Goal: Information Seeking & Learning: Learn about a topic

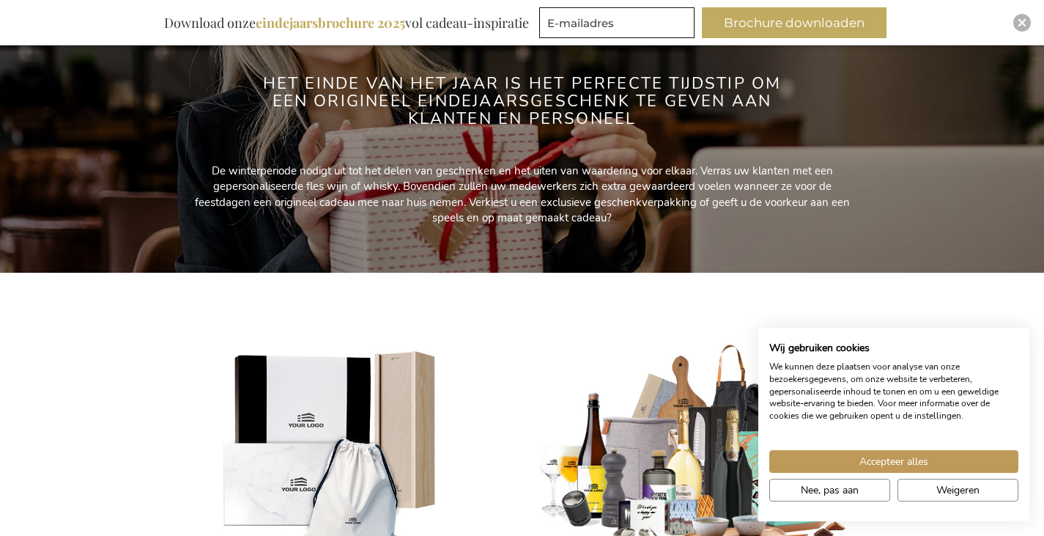
scroll to position [366, 0]
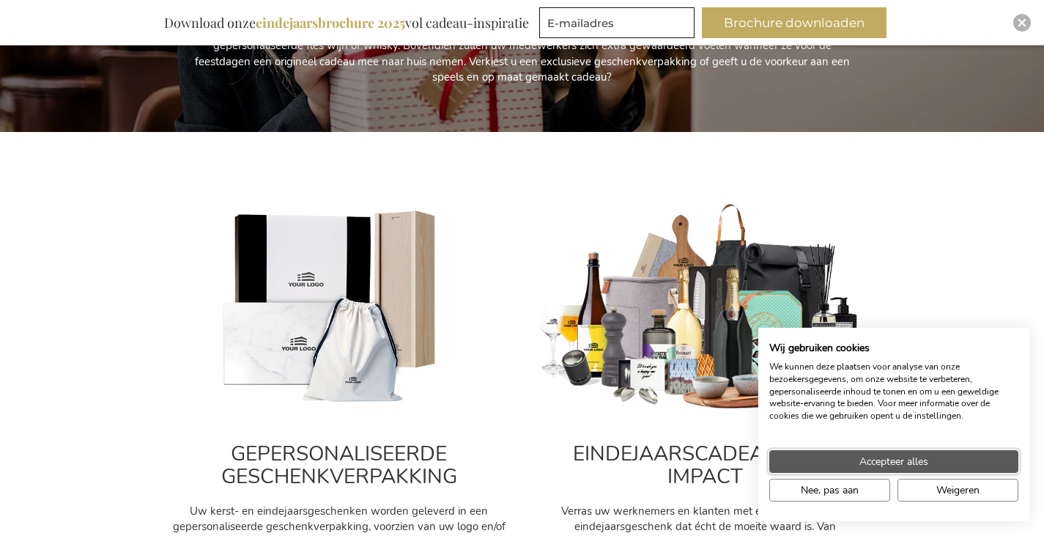
click at [900, 465] on span "Accepteer alles" at bounding box center [894, 461] width 69 height 15
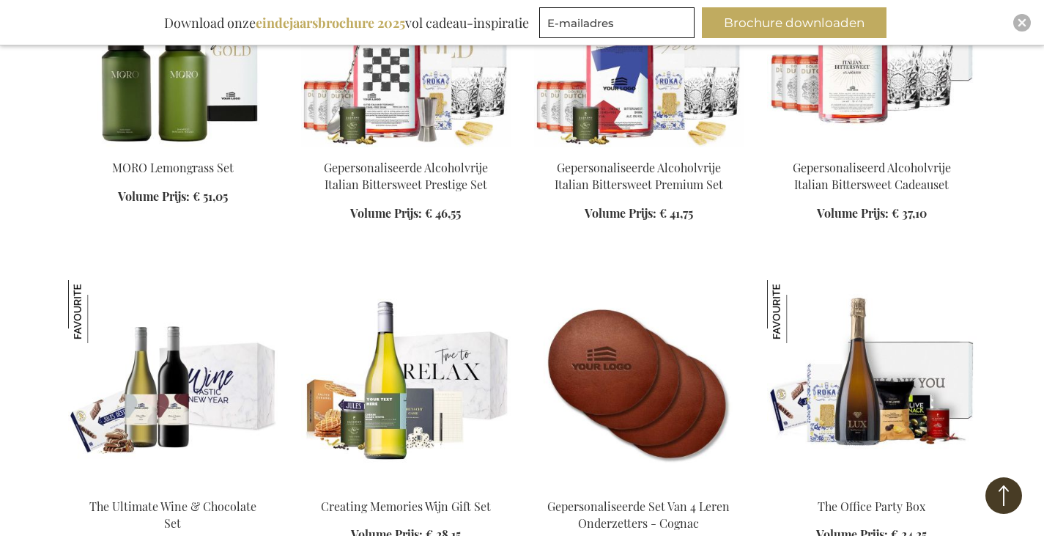
scroll to position [1906, 0]
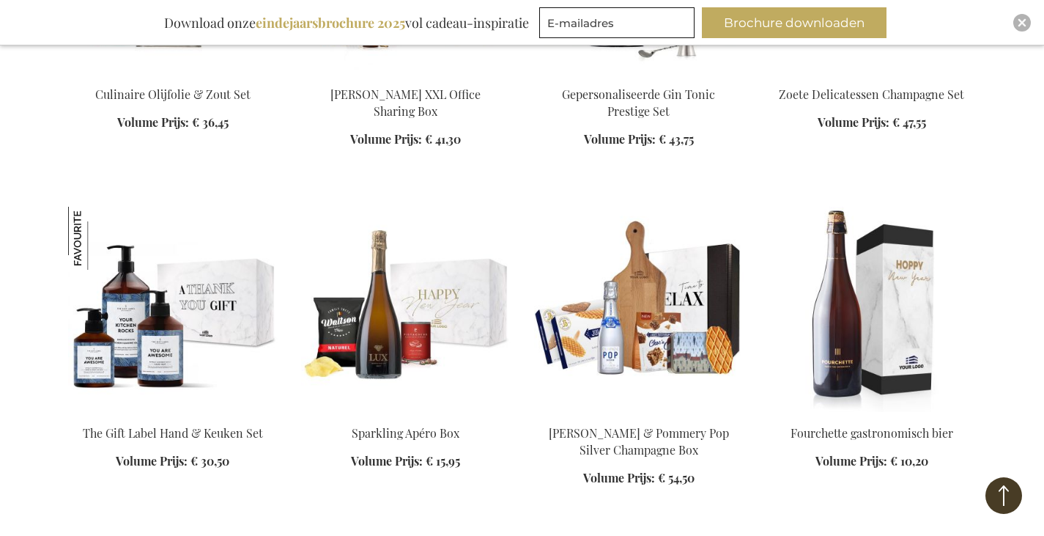
scroll to position [2639, 0]
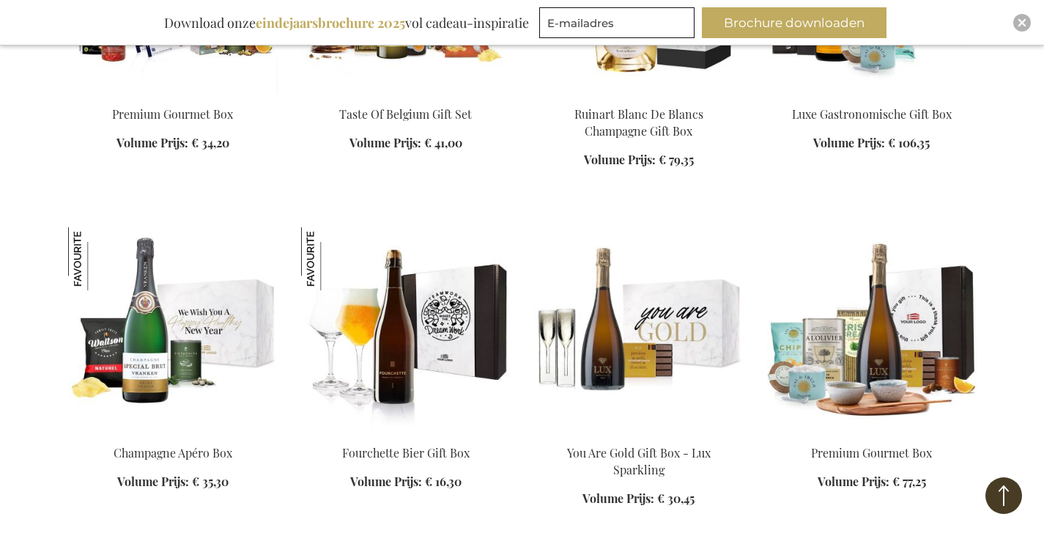
scroll to position [3298, 0]
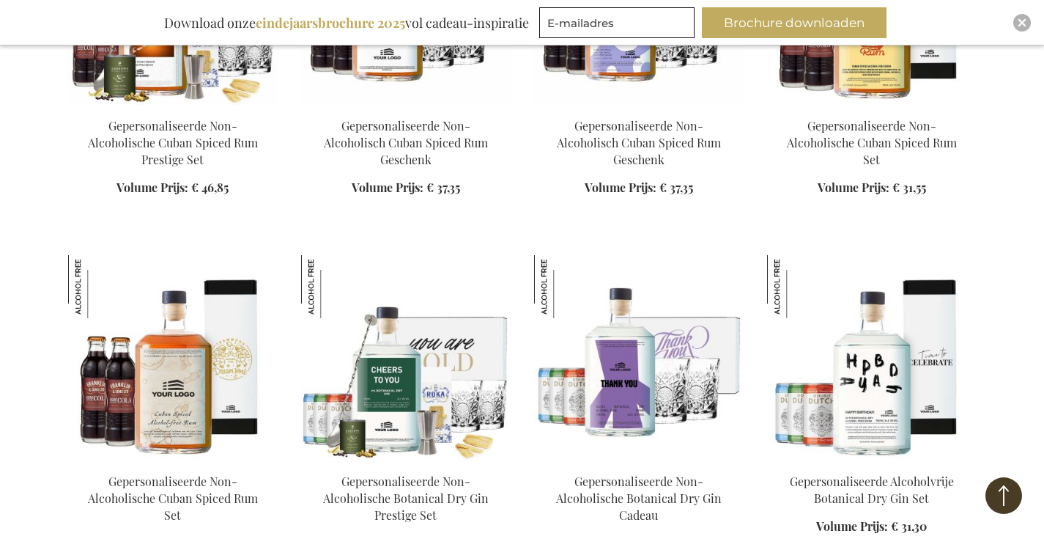
scroll to position [4691, 0]
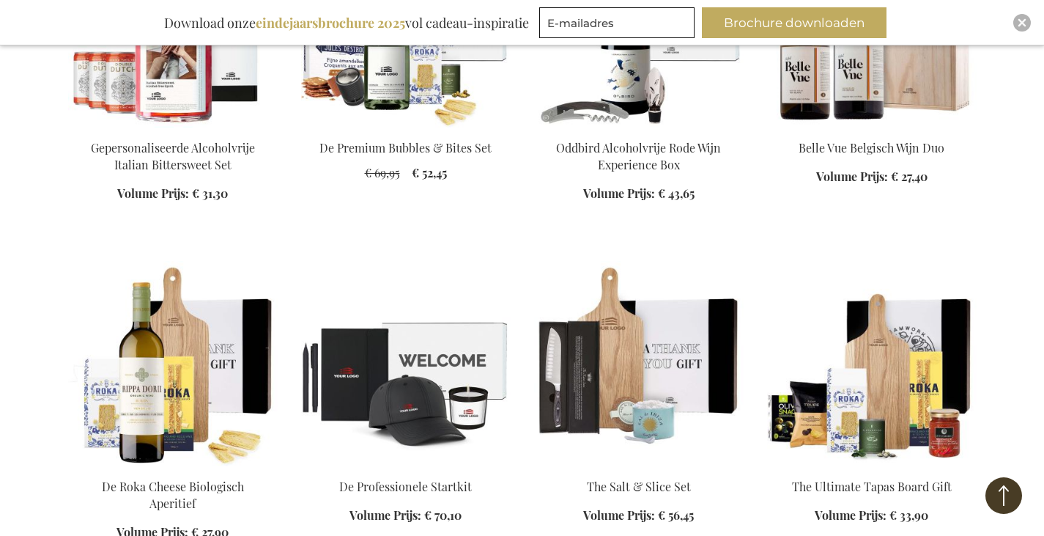
scroll to position [5717, 0]
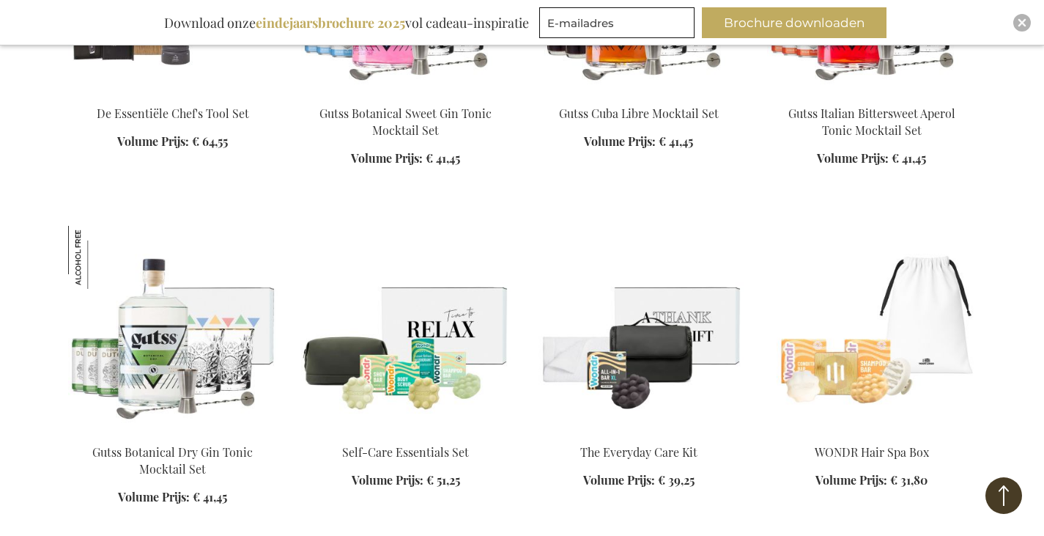
scroll to position [6670, 0]
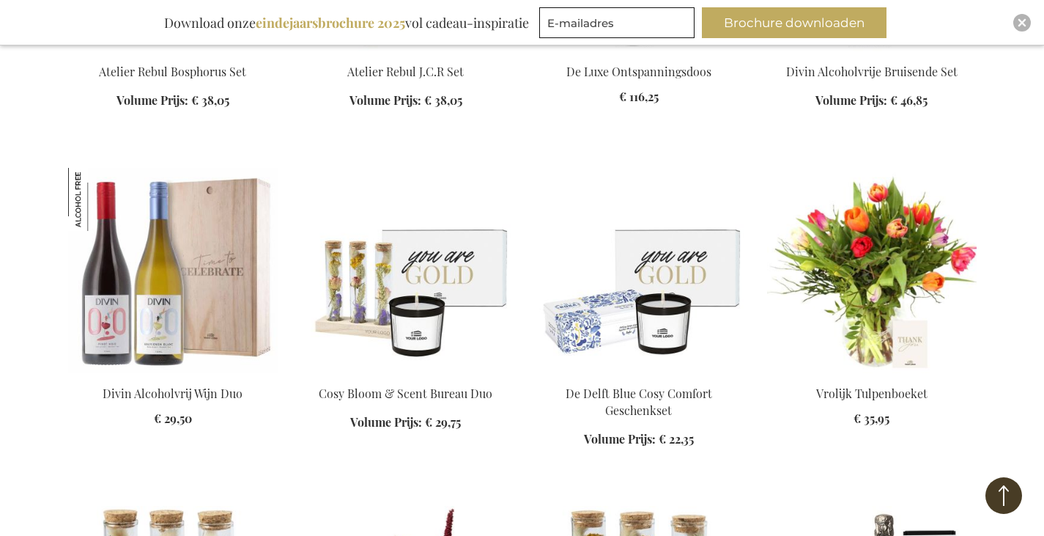
scroll to position [7842, 0]
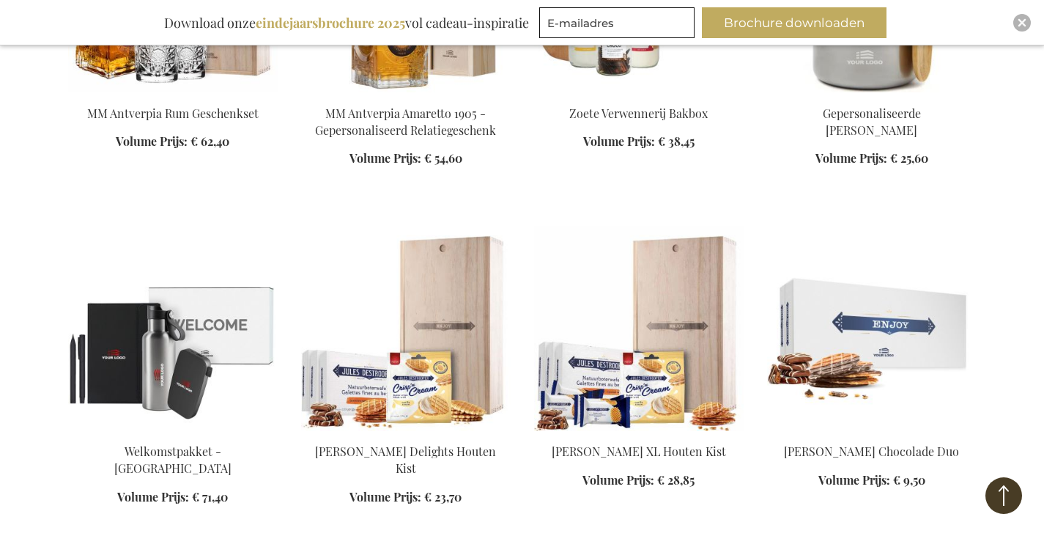
scroll to position [9015, 0]
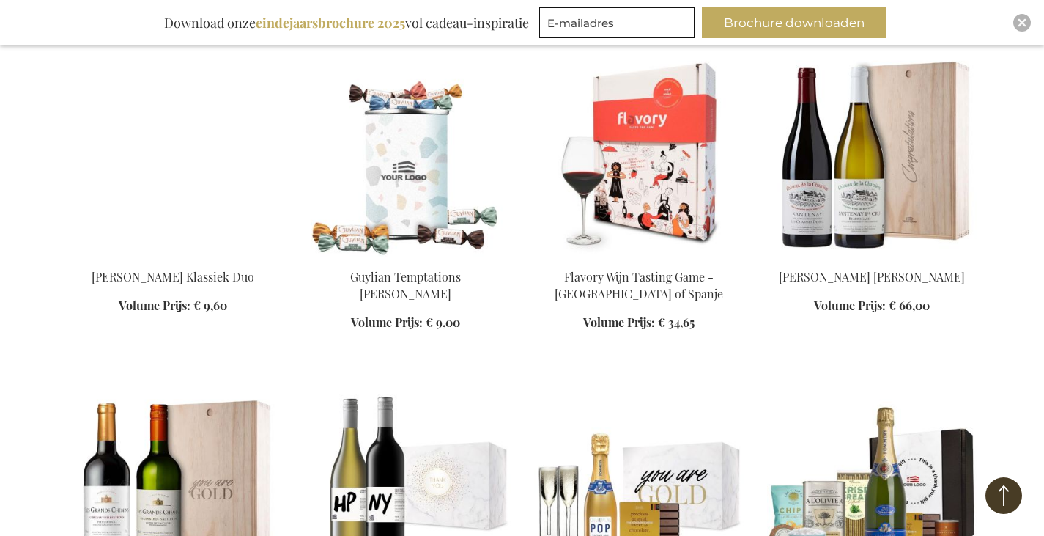
scroll to position [9528, 0]
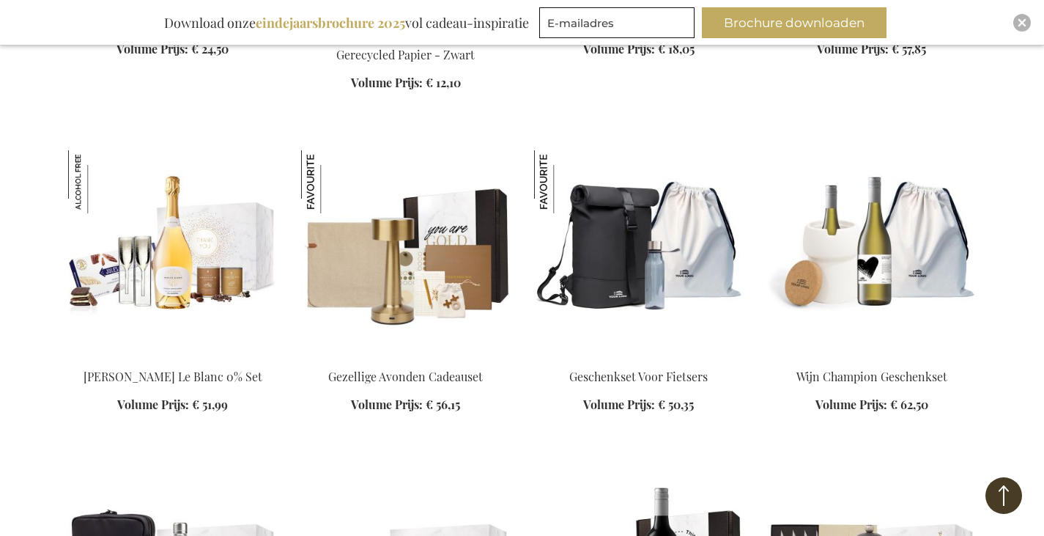
scroll to position [10481, 0]
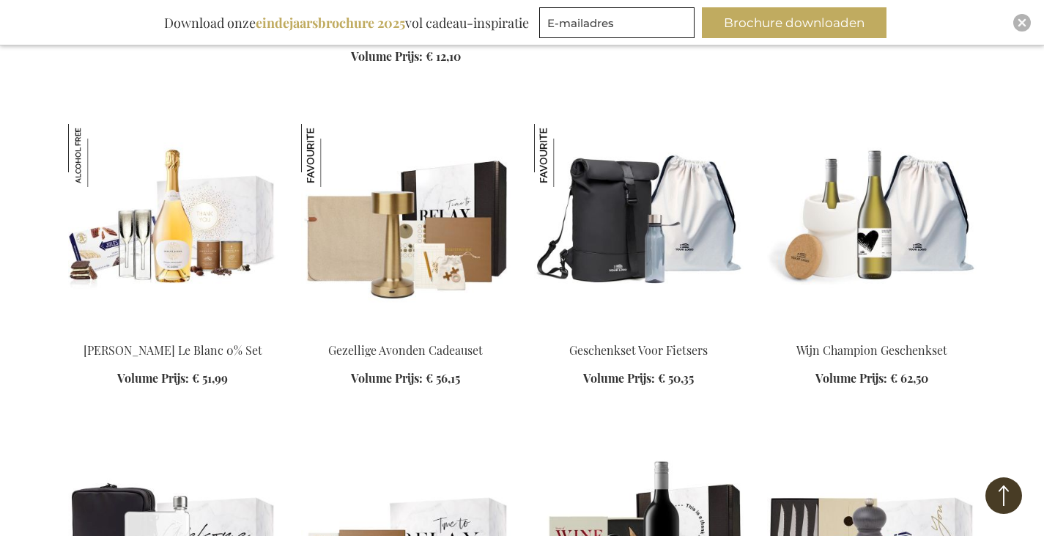
click at [428, 215] on img at bounding box center [406, 226] width 210 height 205
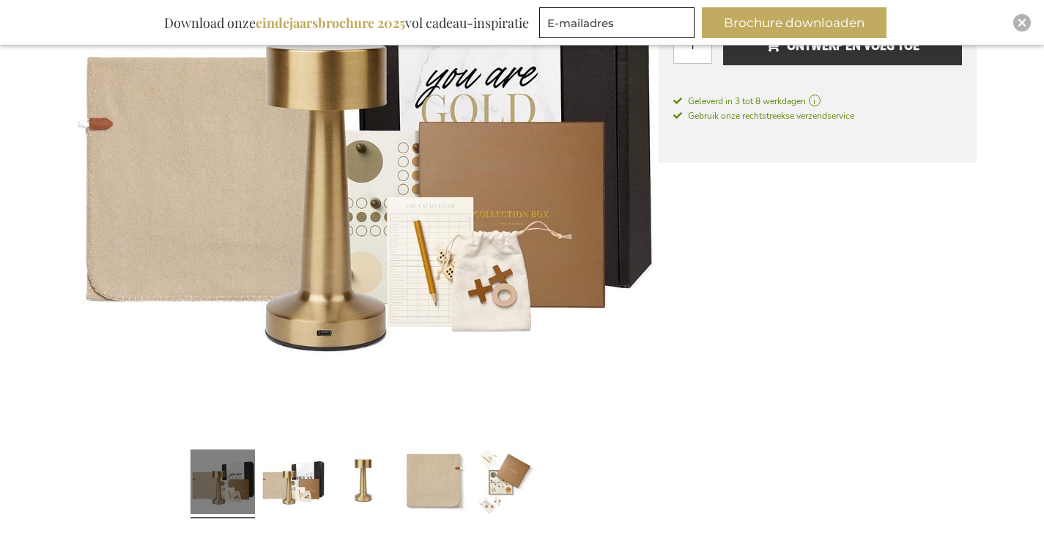
scroll to position [440, 0]
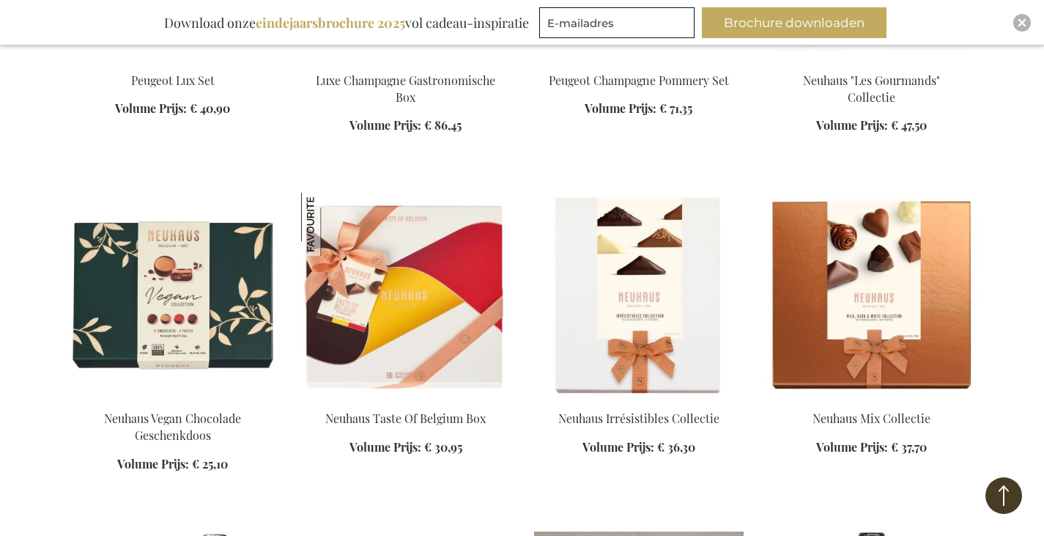
scroll to position [2729, 0]
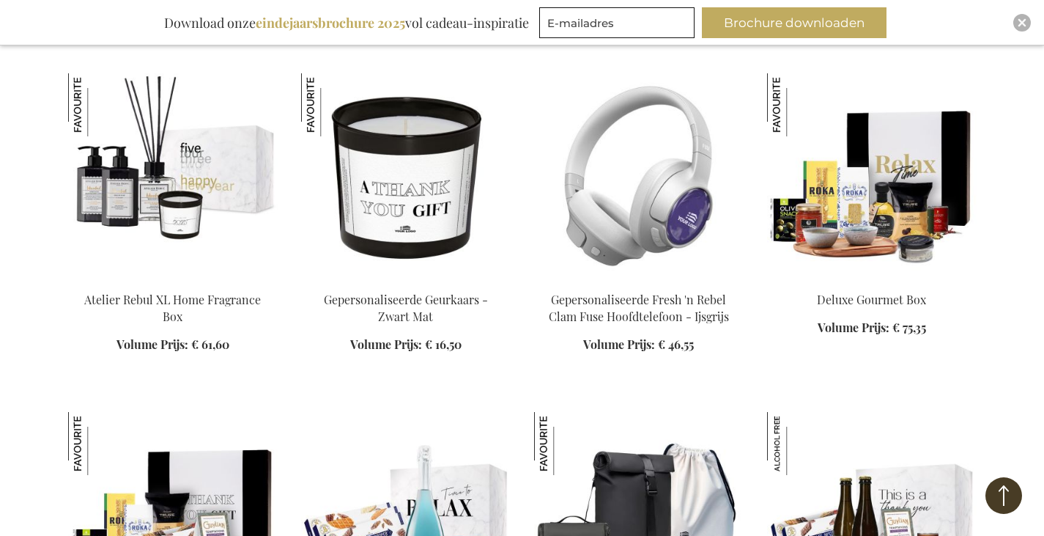
scroll to position [2069, 0]
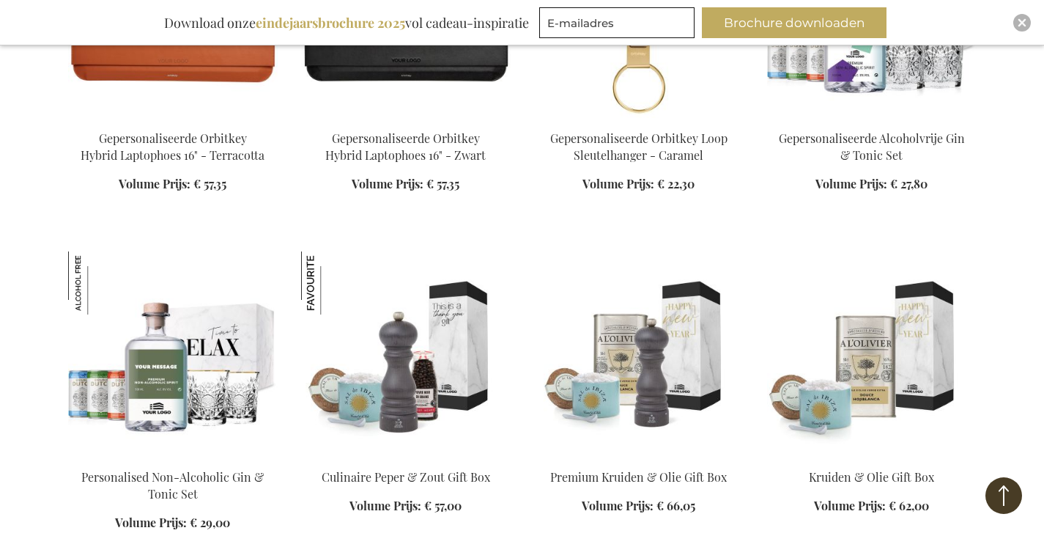
scroll to position [1629, 0]
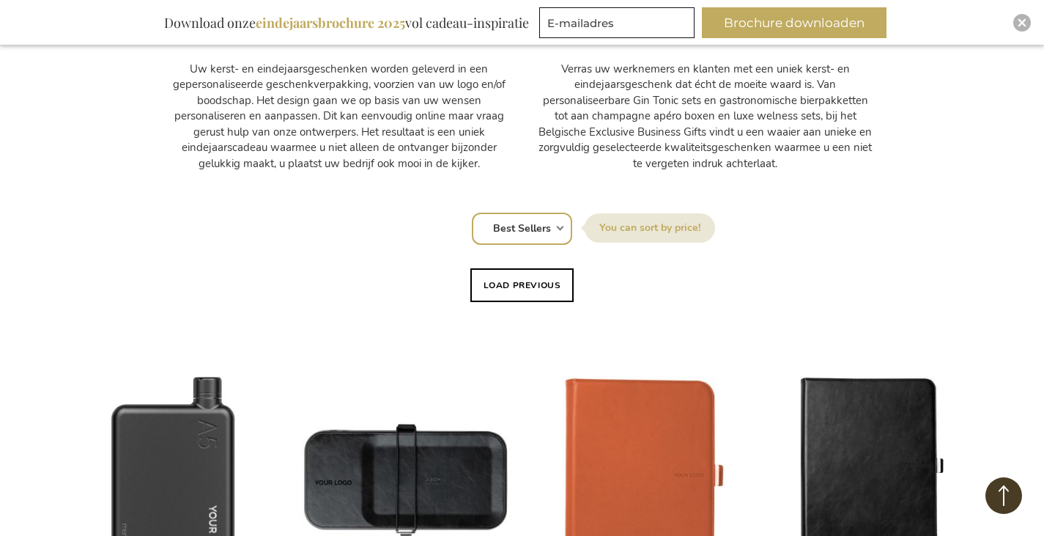
scroll to position [896, 0]
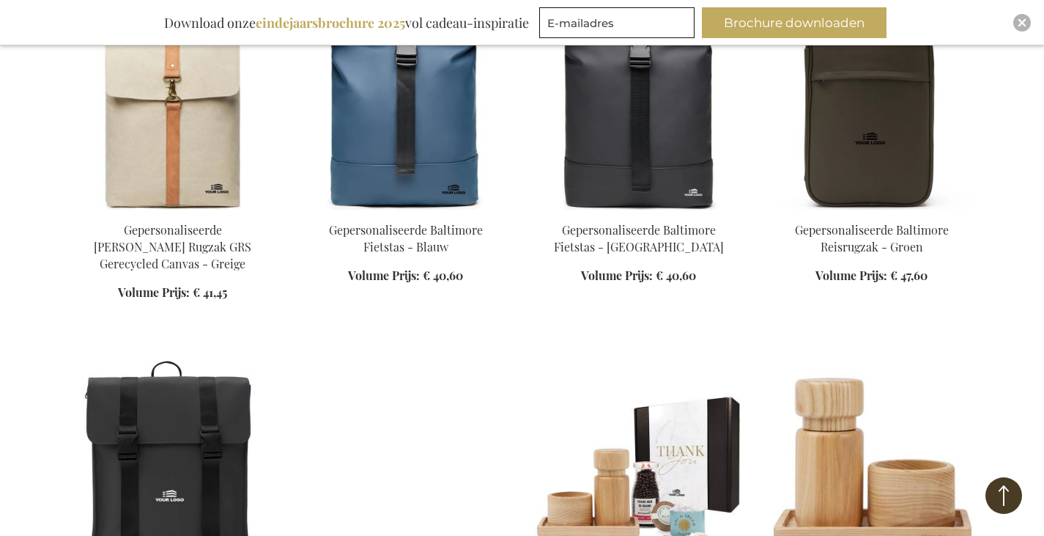
scroll to position [5734, 0]
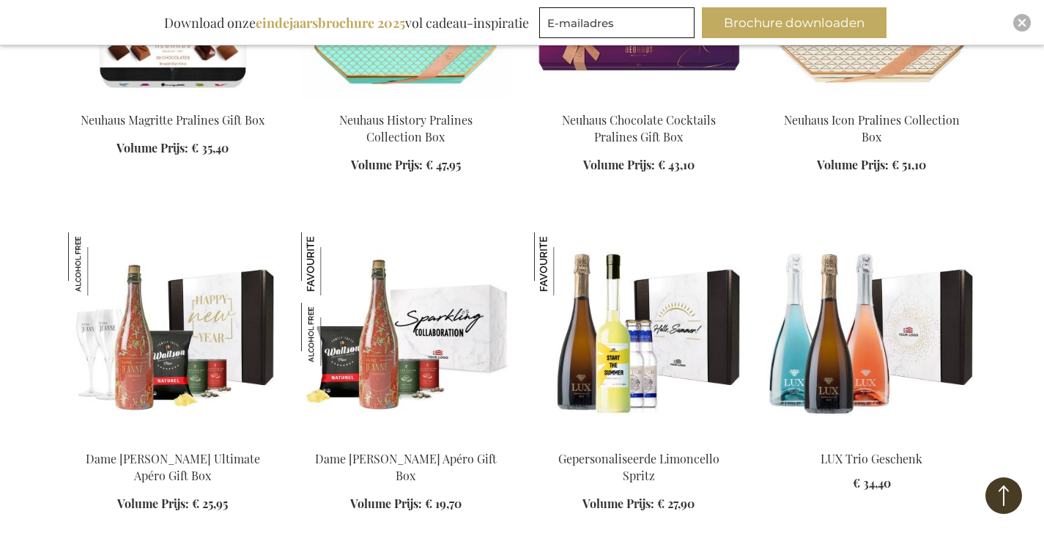
scroll to position [6760, 0]
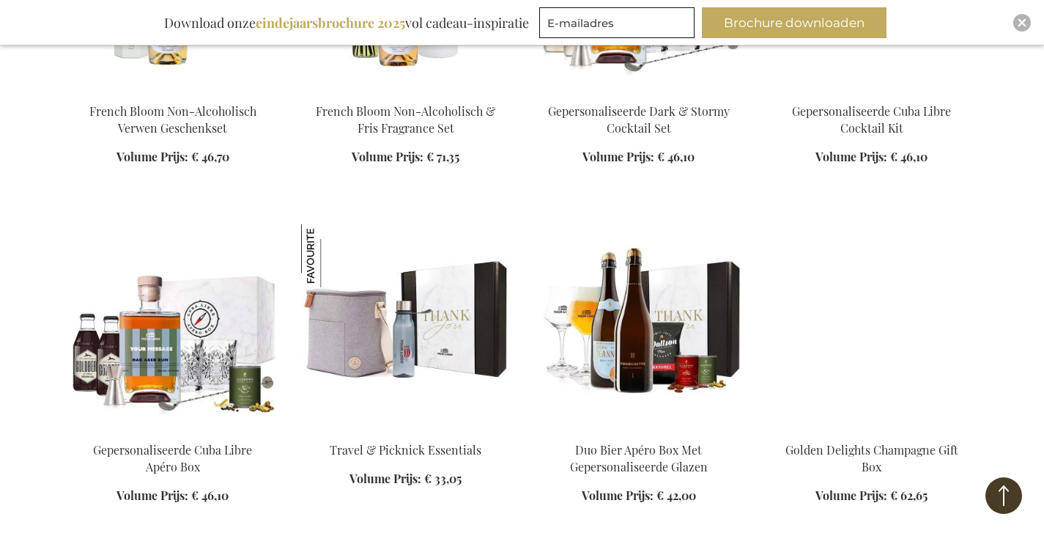
scroll to position [7786, 0]
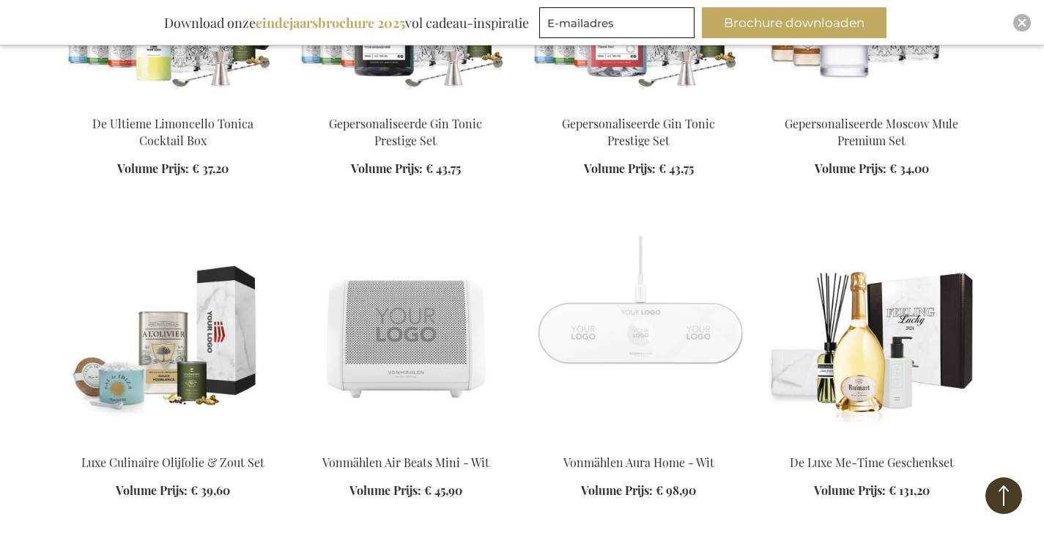
scroll to position [8812, 0]
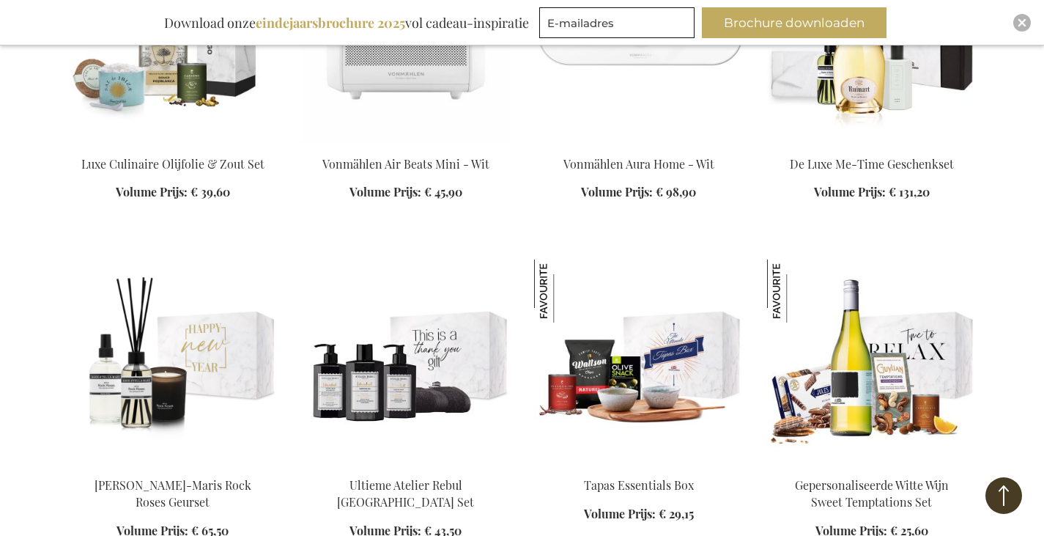
scroll to position [9105, 0]
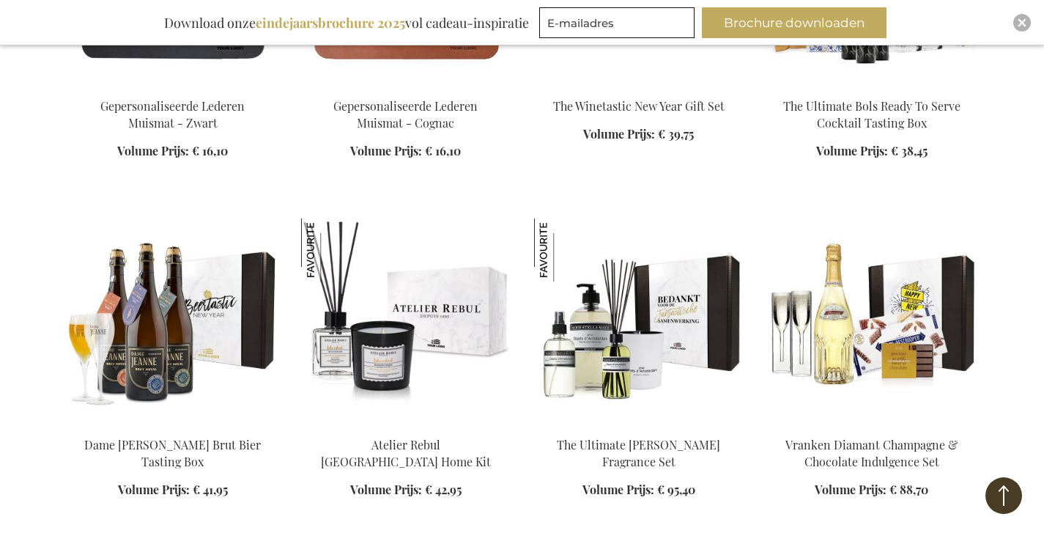
scroll to position [12550, 0]
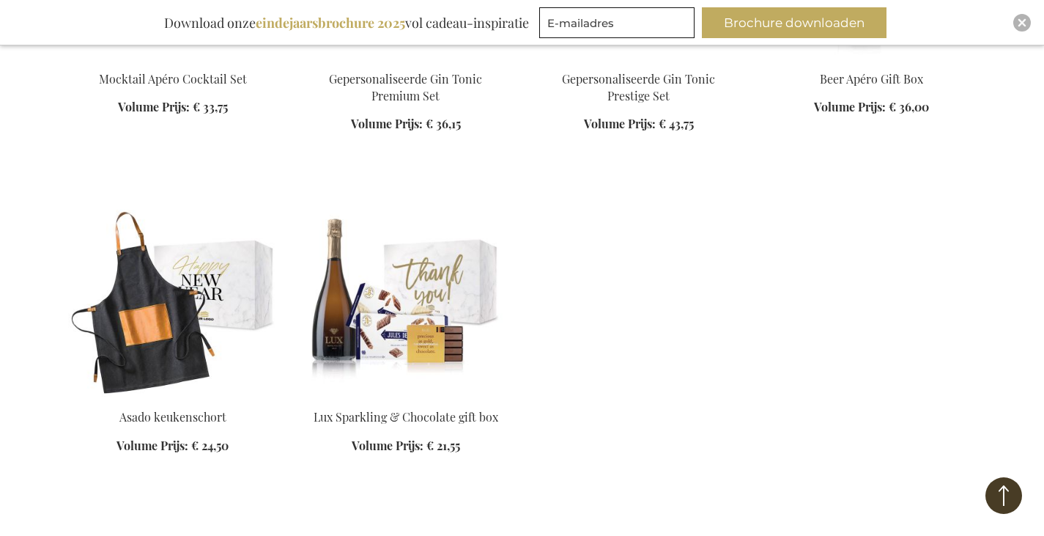
scroll to position [13283, 0]
